Goal: Task Accomplishment & Management: Use online tool/utility

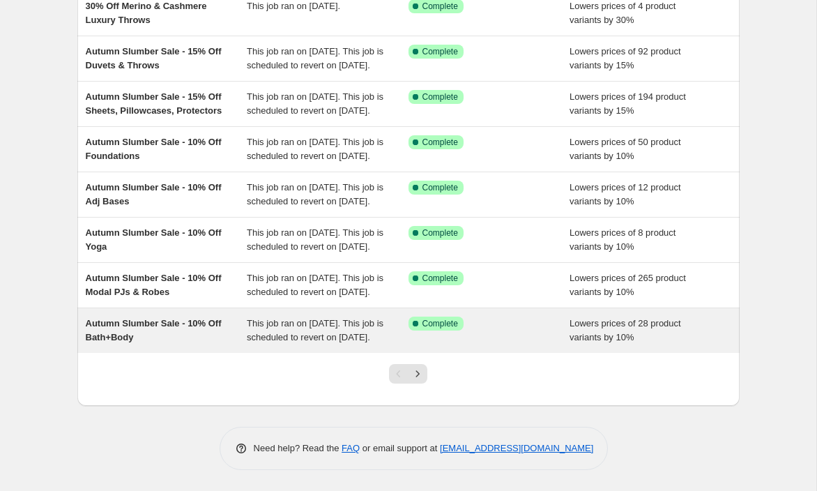
scroll to position [353, 0]
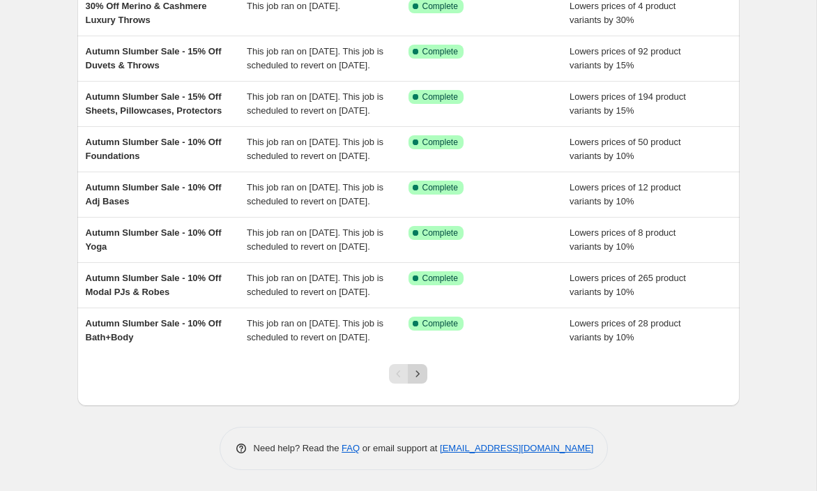
click at [420, 372] on icon "Next" at bounding box center [418, 374] width 14 height 14
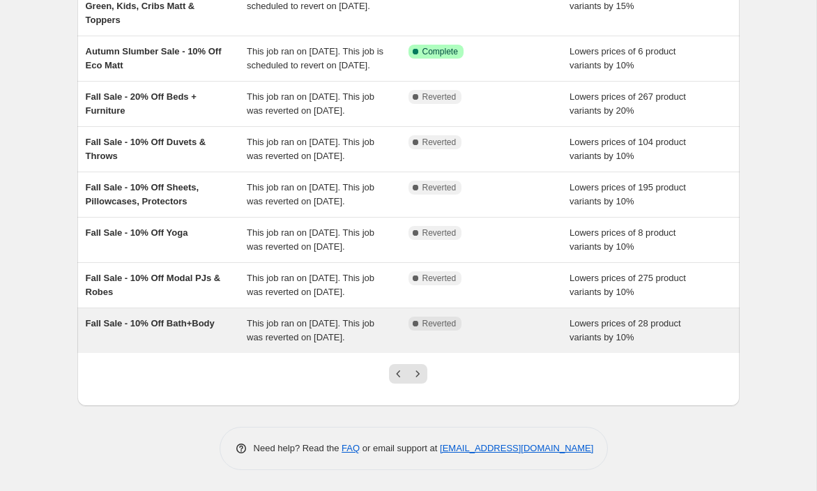
scroll to position [367, 0]
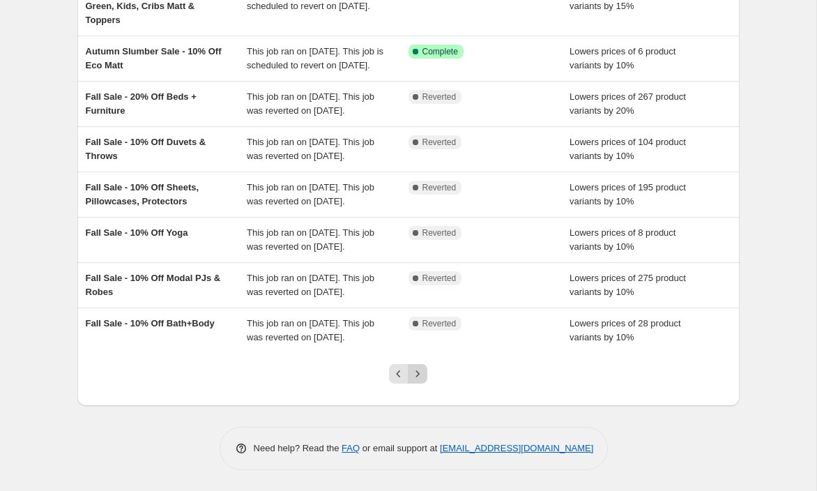
click at [424, 374] on icon "Next" at bounding box center [418, 374] width 14 height 14
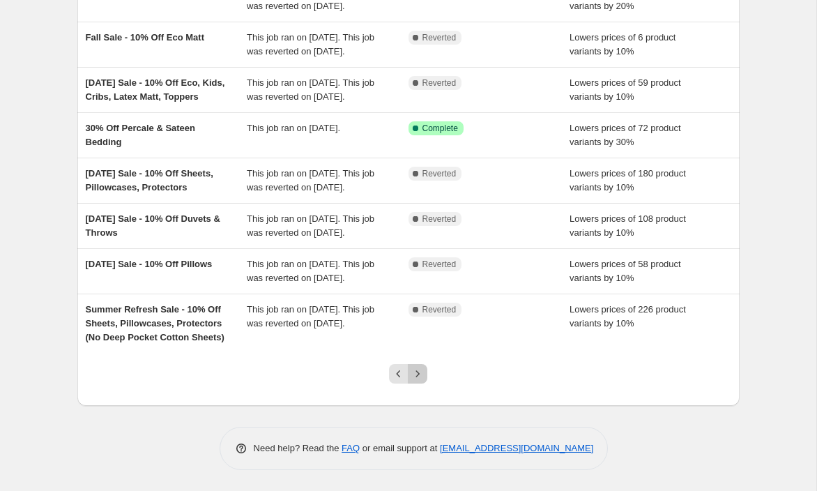
click at [420, 372] on icon "Next" at bounding box center [418, 374] width 14 height 14
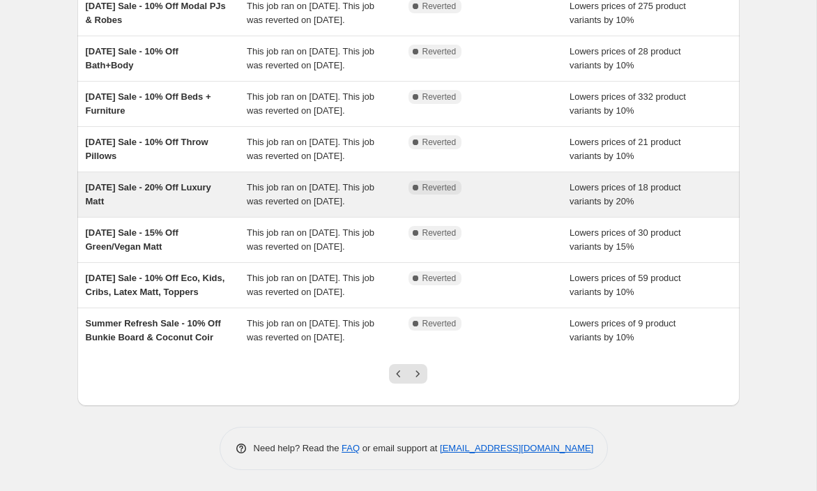
scroll to position [332, 0]
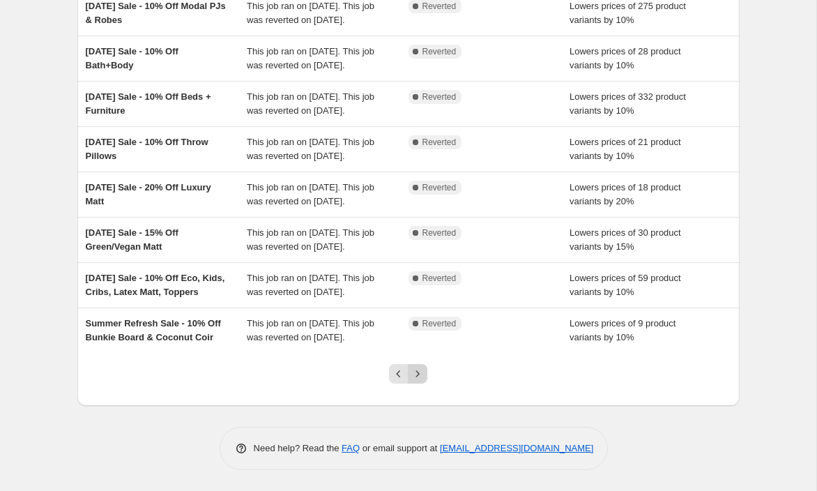
click at [421, 381] on icon "Next" at bounding box center [418, 374] width 14 height 14
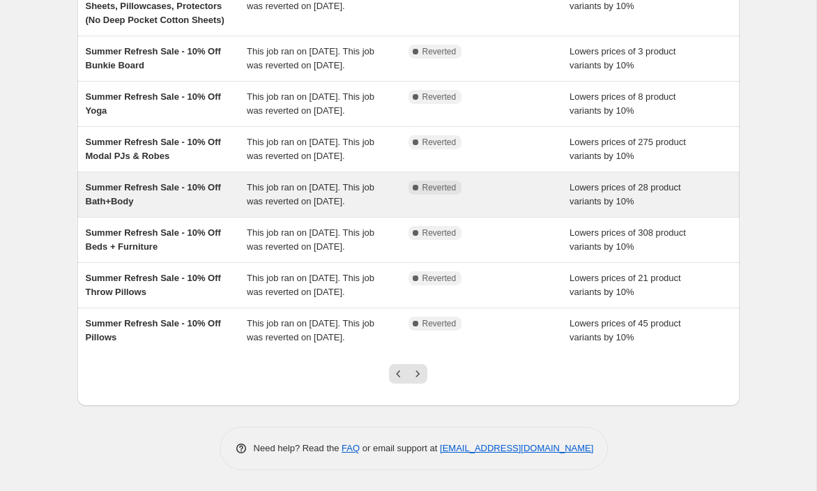
scroll to position [351, 0]
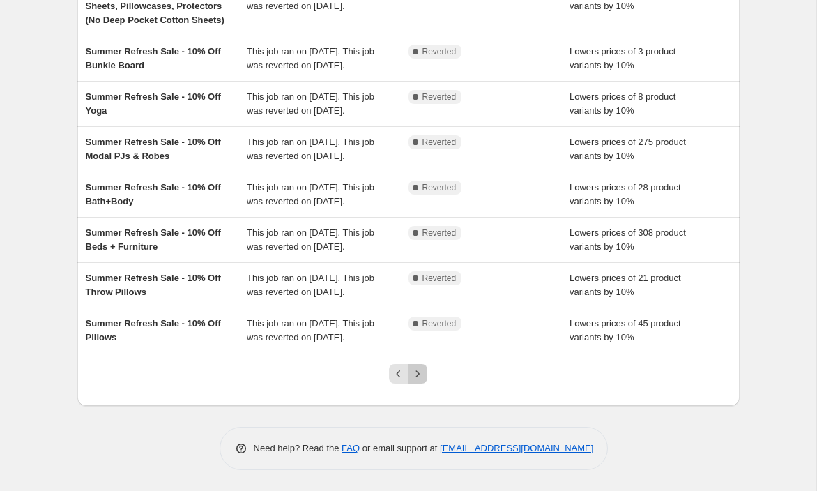
click at [419, 381] on icon "Next" at bounding box center [418, 374] width 14 height 14
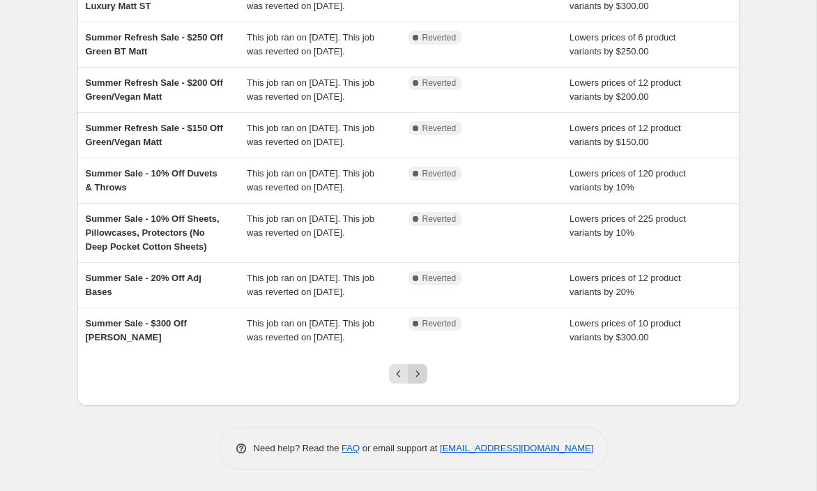
scroll to position [367, 0]
click at [418, 373] on icon "Next" at bounding box center [418, 374] width 14 height 14
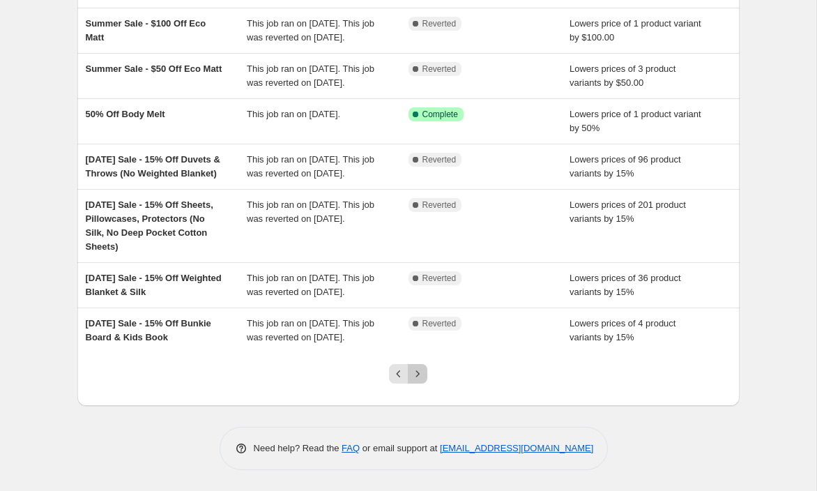
click at [419, 370] on icon "Next" at bounding box center [418, 374] width 14 height 14
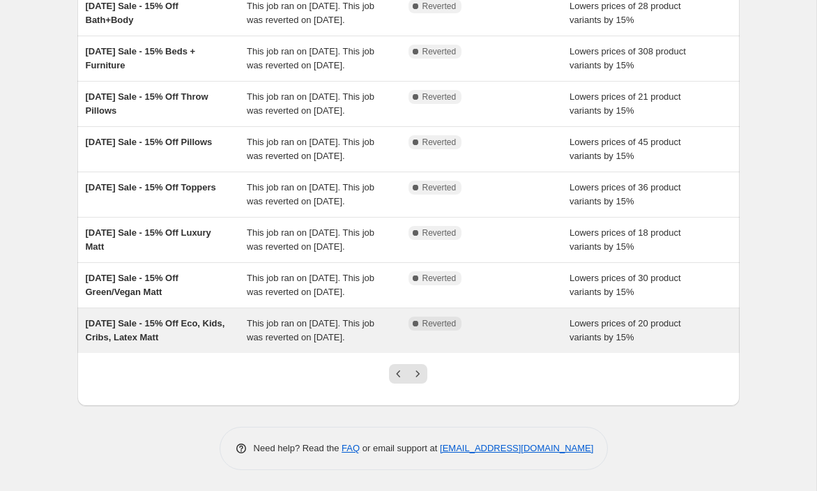
click at [245, 318] on div "[DATE] Sale - 15% Off Eco, Kids, Cribs, Latex Matt" at bounding box center [167, 331] width 162 height 28
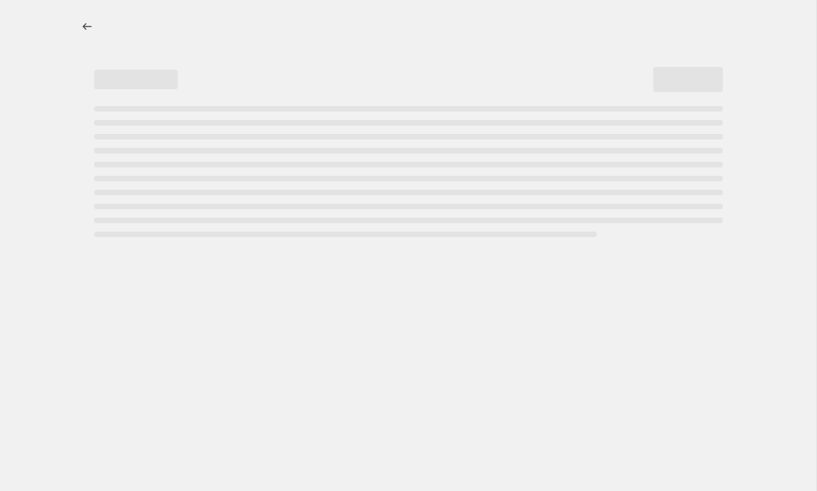
select select "percentage"
